Goal: Use online tool/utility: Utilize a website feature to perform a specific function

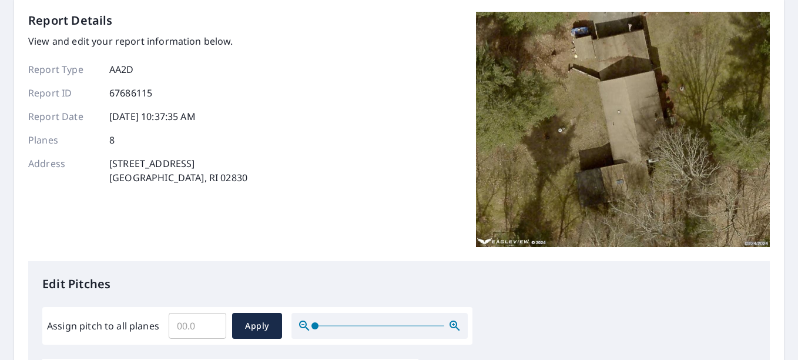
scroll to position [294, 0]
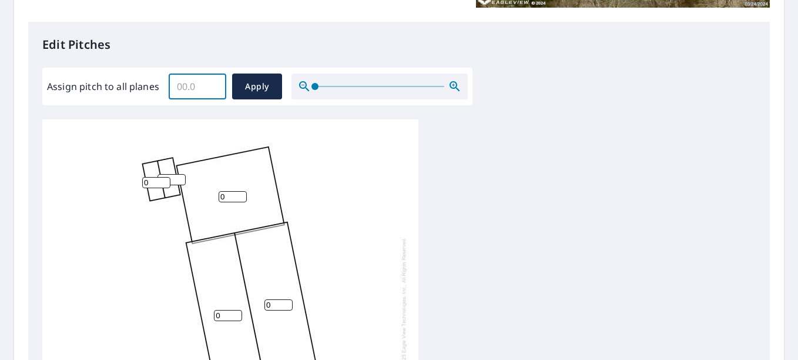
click at [190, 88] on input "Assign pitch to all planes" at bounding box center [198, 86] width 58 height 33
type input "4"
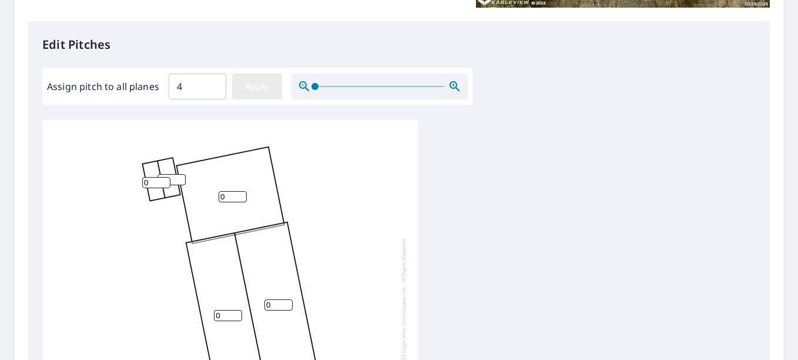
click at [249, 88] on span "Apply" at bounding box center [257, 86] width 31 height 15
type input "4"
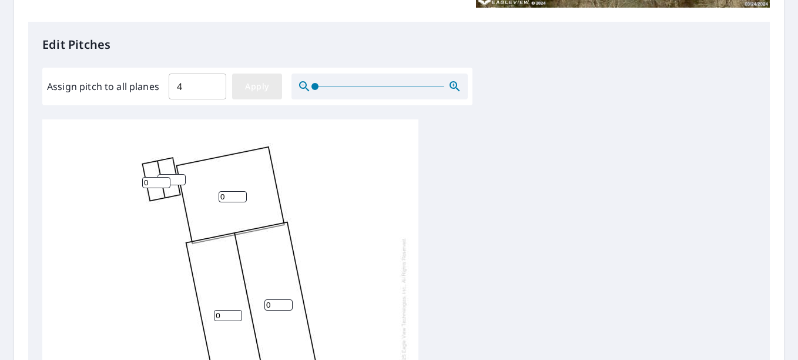
type input "4"
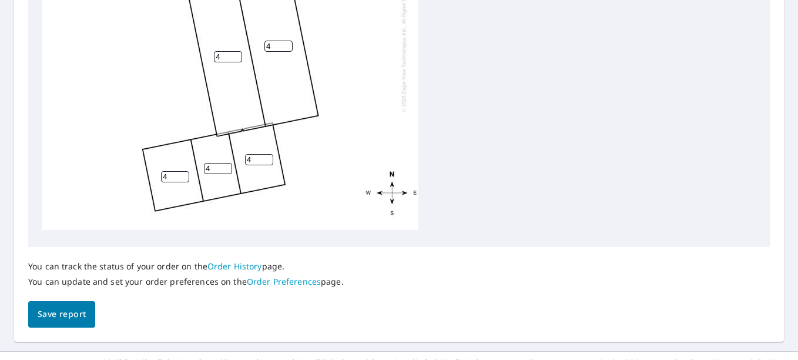
scroll to position [571, 0]
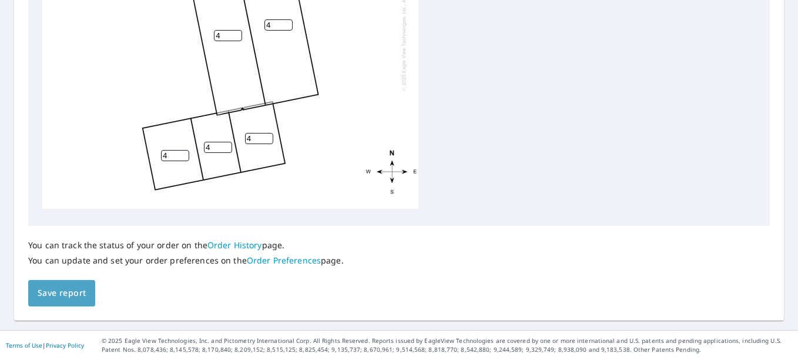
click at [59, 293] on span "Save report" at bounding box center [62, 293] width 48 height 15
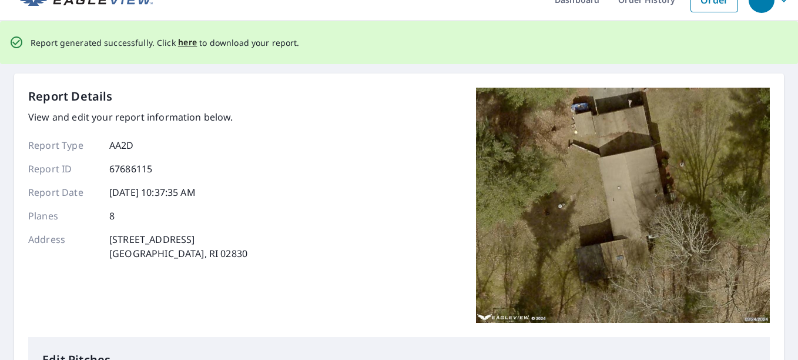
scroll to position [0, 0]
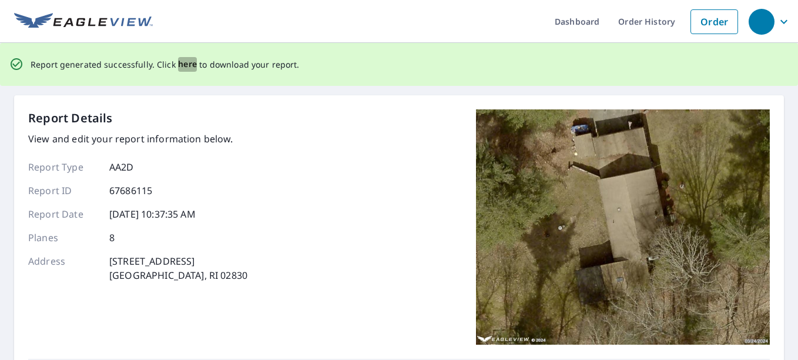
click at [185, 64] on span "here" at bounding box center [187, 64] width 19 height 15
